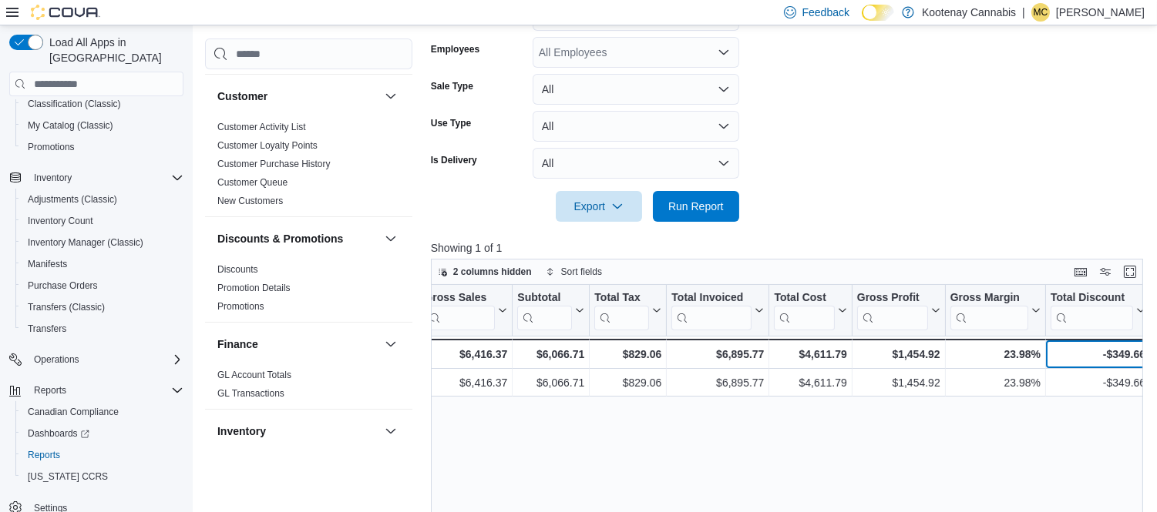
scroll to position [212, 0]
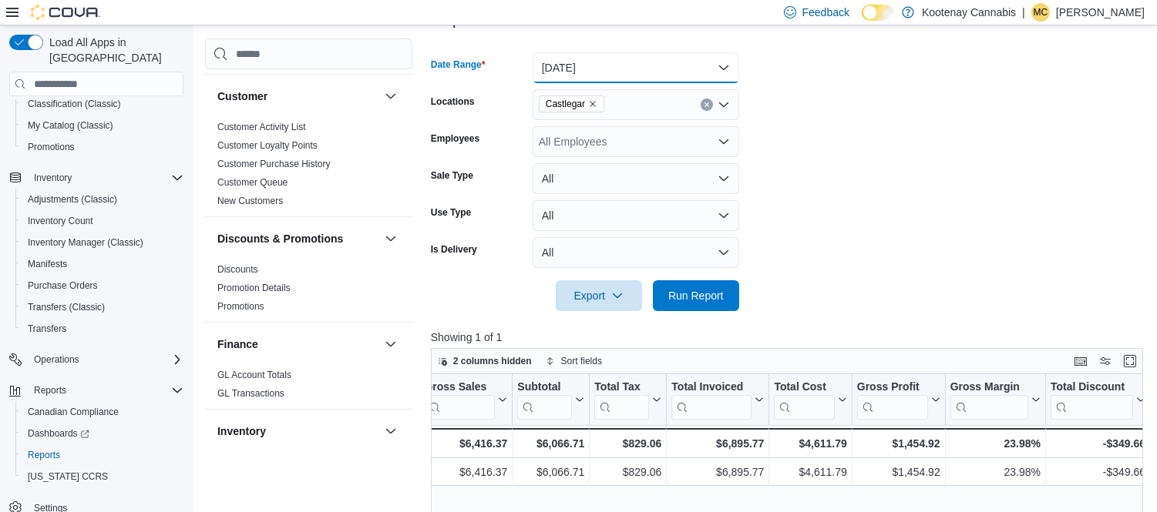
click at [623, 73] on button "[DATE]" at bounding box center [635, 67] width 207 height 31
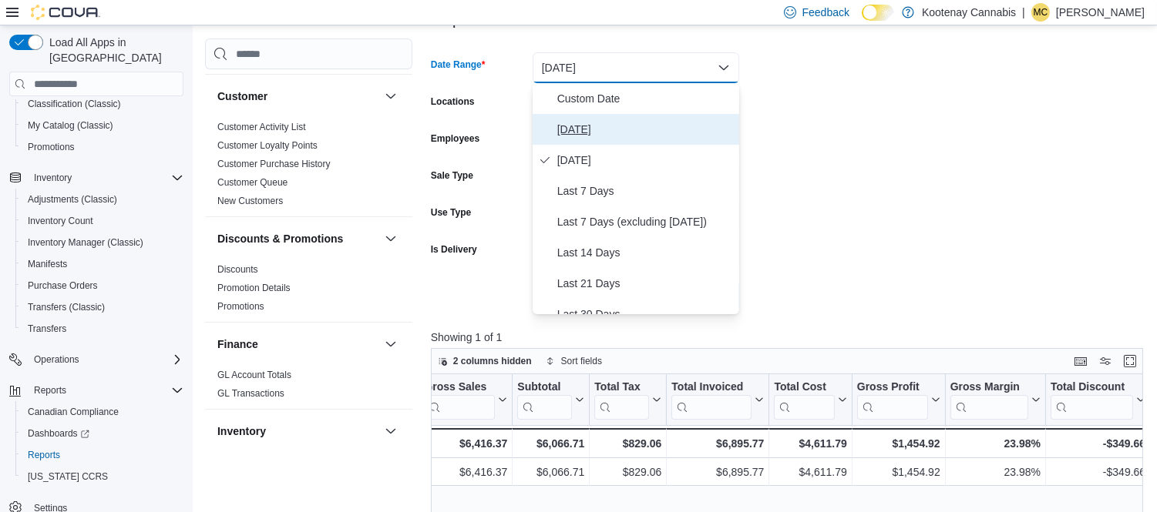
click at [623, 135] on span "[DATE]" at bounding box center [645, 129] width 176 height 18
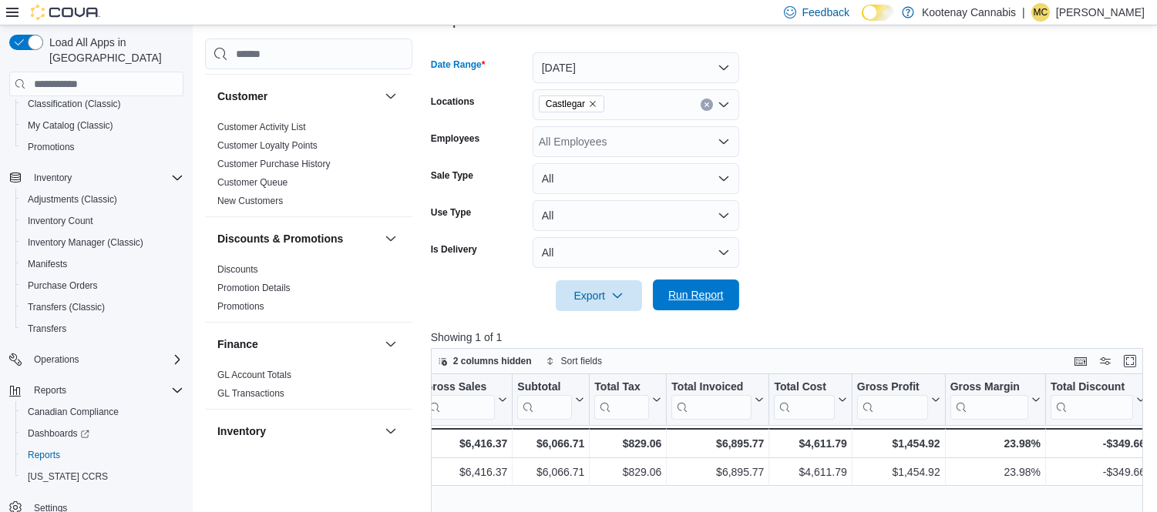
click at [704, 289] on span "Run Report" at bounding box center [695, 294] width 55 height 15
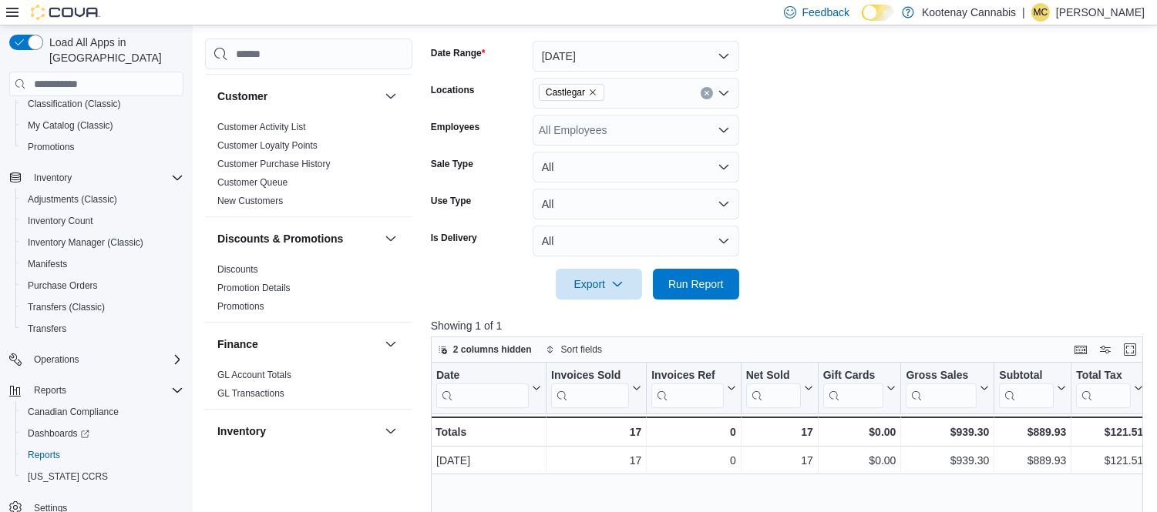
scroll to position [297, 0]
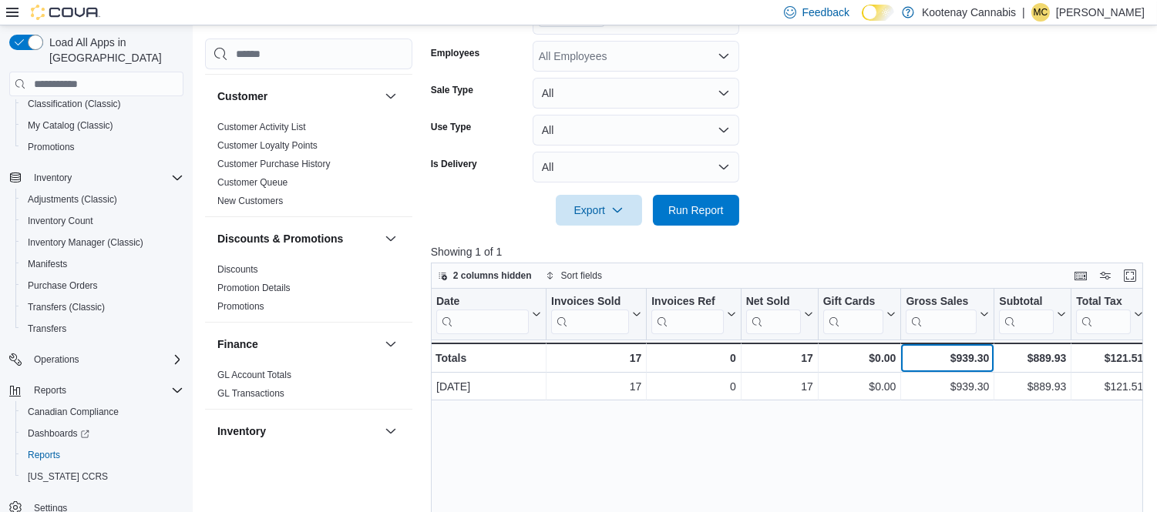
click at [990, 356] on div "$939.30 - Gross Sales, column 6, row 2" at bounding box center [947, 358] width 93 height 30
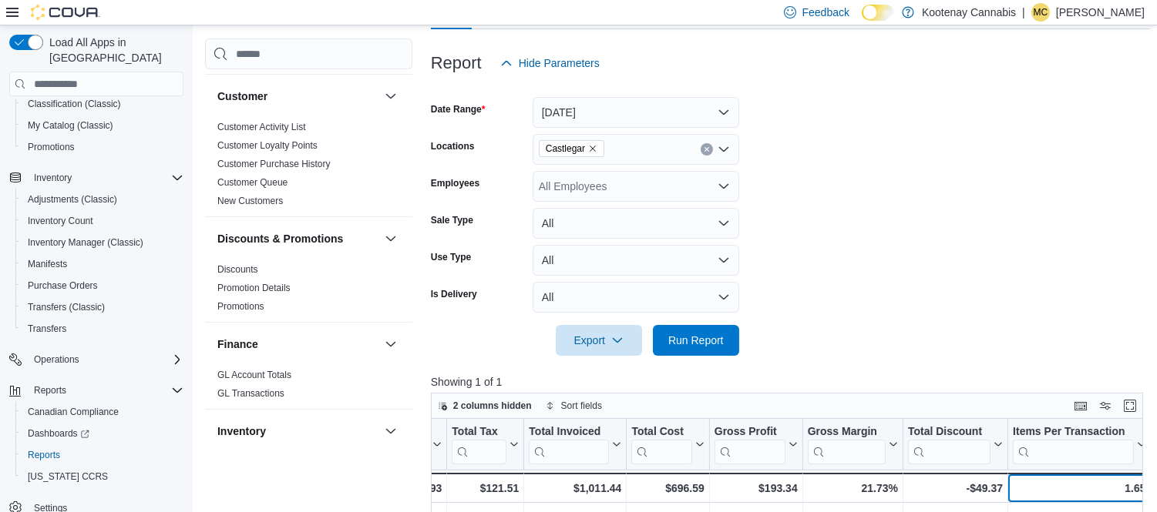
scroll to position [126, 0]
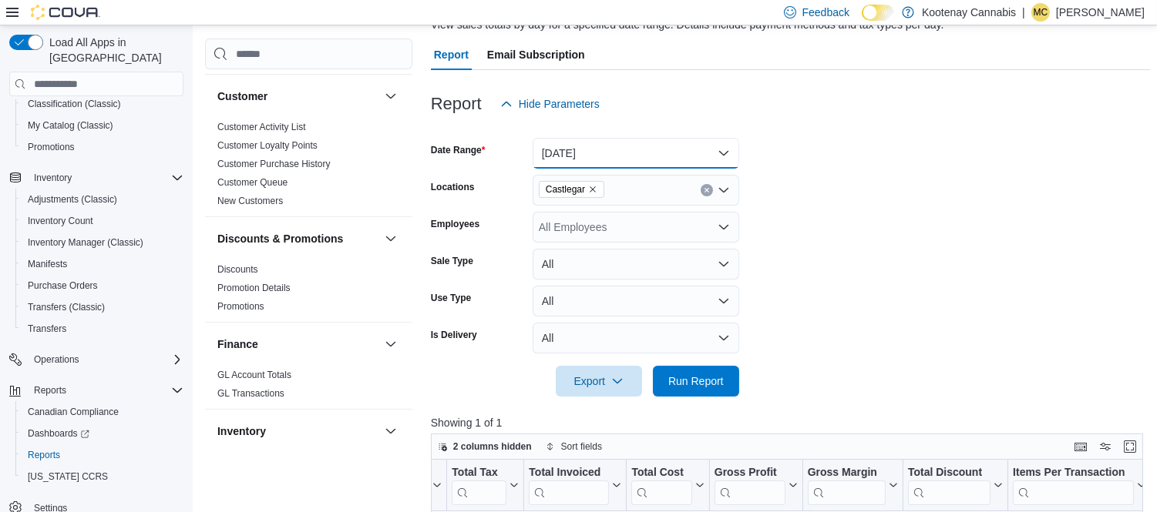
click at [606, 156] on button "[DATE]" at bounding box center [635, 153] width 207 height 31
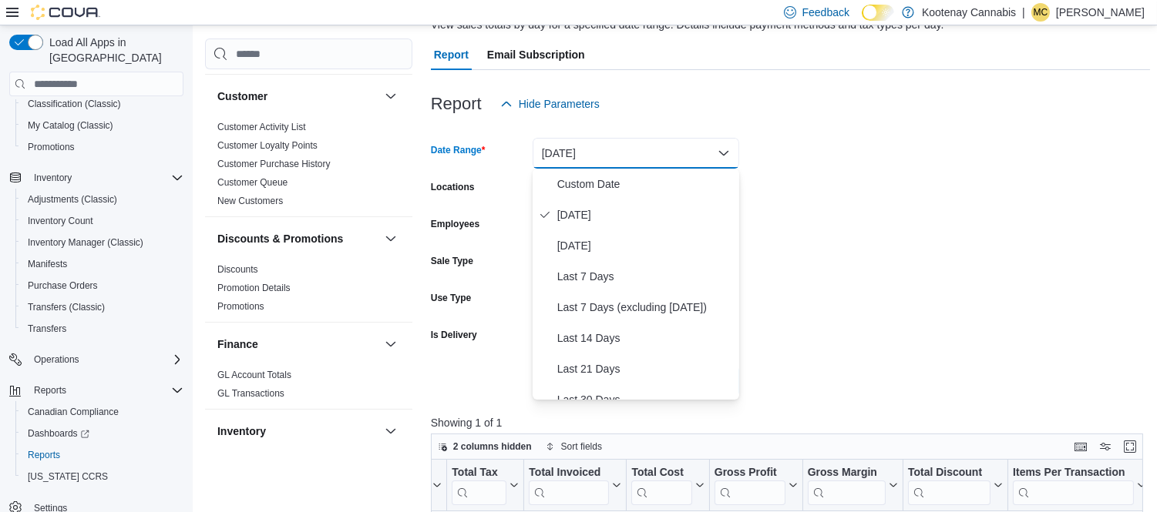
click at [845, 156] on form "Date Range [DATE] Locations [GEOGRAPHIC_DATA] Employees All Employees Sale Type…" at bounding box center [791, 257] width 720 height 277
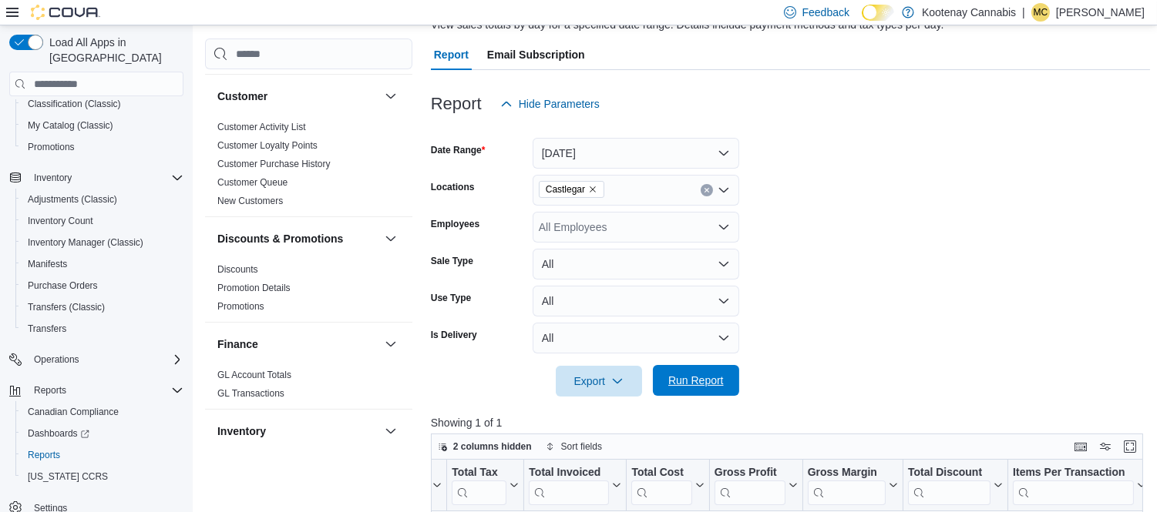
click at [675, 385] on span "Run Report" at bounding box center [695, 380] width 55 height 15
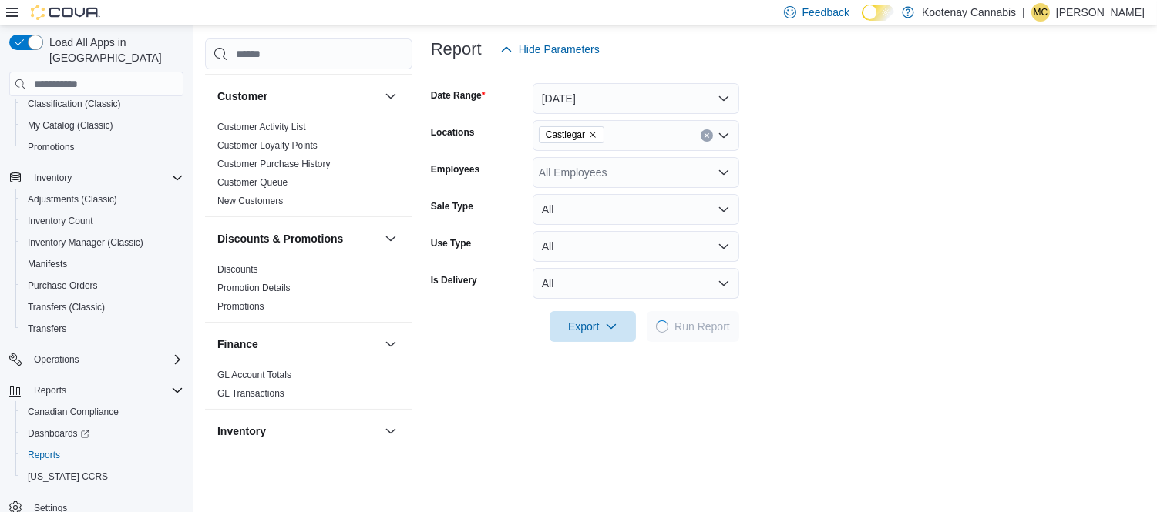
scroll to position [212, 0]
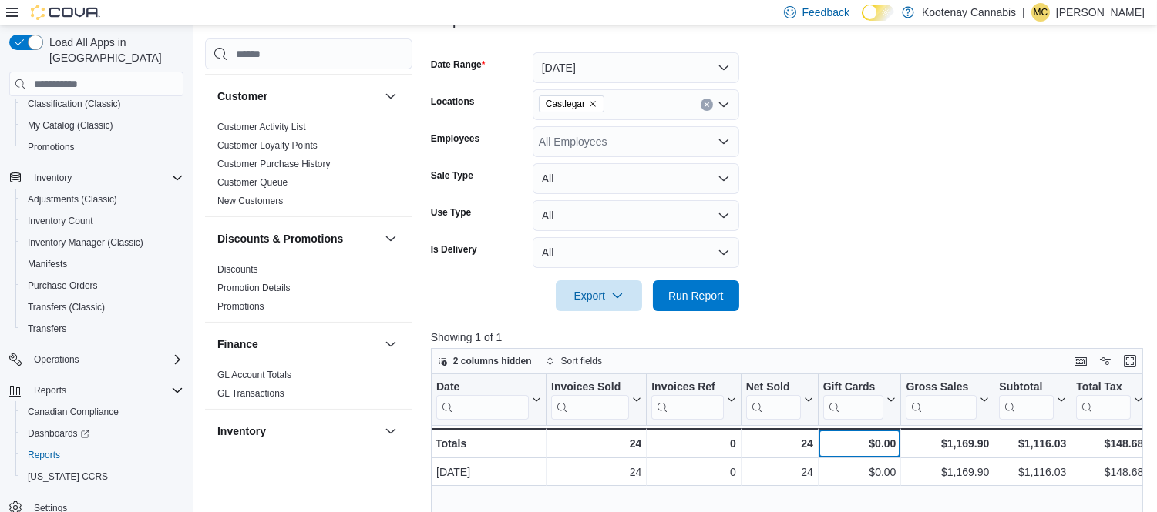
click at [894, 440] on div "$0.00" at bounding box center [858, 444] width 73 height 18
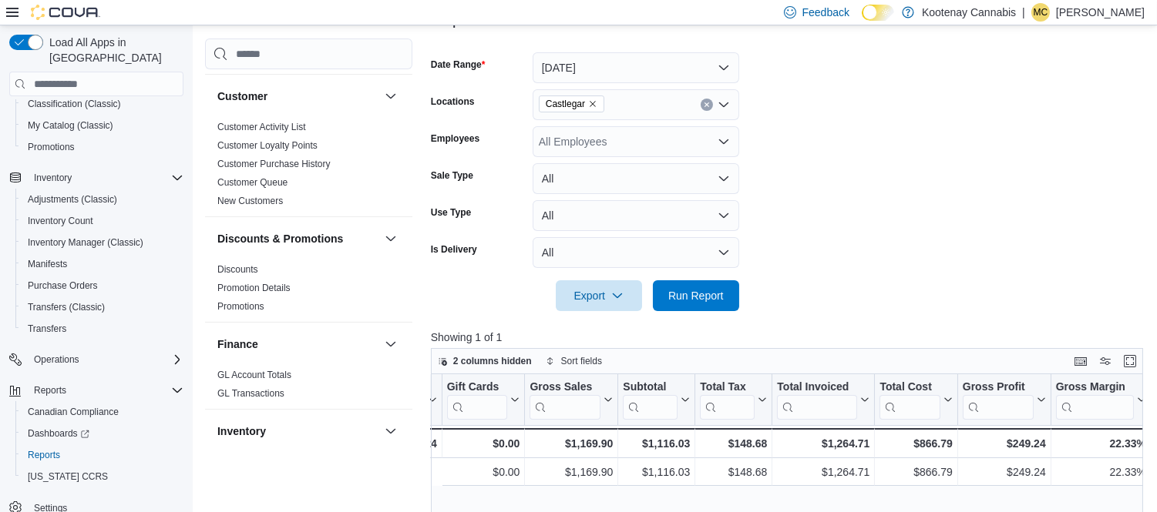
scroll to position [0, 482]
